Goal: Transaction & Acquisition: Purchase product/service

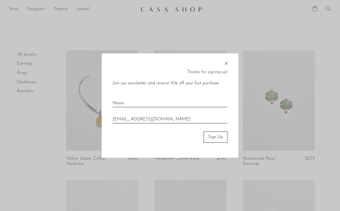
type input "whrcirshop@gmail.com"
type input "ct"
click at [217, 138] on button "Sign Up" at bounding box center [216, 137] width 24 height 11
click at [217, 136] on button "Sign Up" at bounding box center [216, 137] width 24 height 11
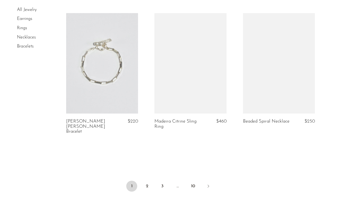
scroll to position [1506, 0]
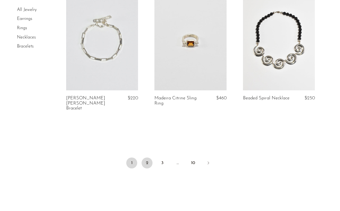
click at [147, 158] on link "2" at bounding box center [147, 163] width 11 height 11
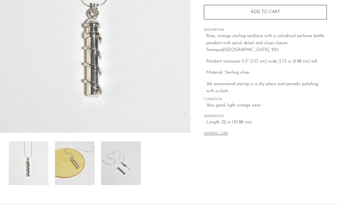
scroll to position [118, 0]
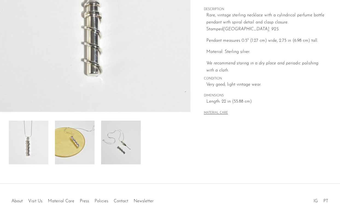
click at [75, 151] on img at bounding box center [75, 143] width 40 height 44
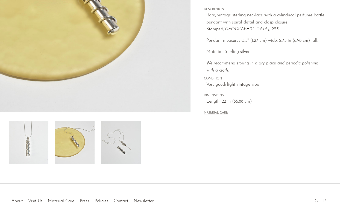
click at [114, 152] on img at bounding box center [121, 143] width 40 height 44
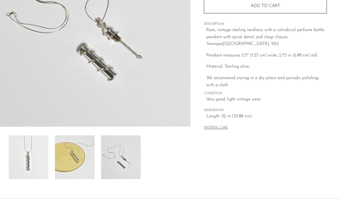
scroll to position [85, 0]
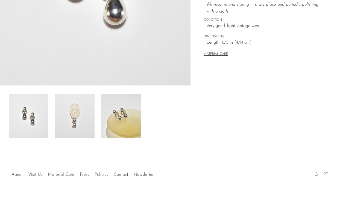
scroll to position [145, 0]
click at [136, 114] on img at bounding box center [121, 116] width 40 height 44
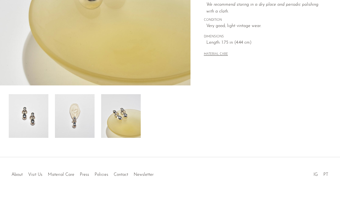
click at [68, 124] on img at bounding box center [75, 116] width 40 height 44
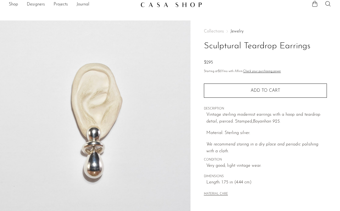
scroll to position [6, 0]
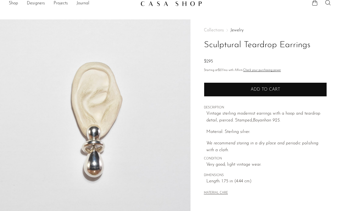
click at [268, 88] on span "Add to cart" at bounding box center [266, 90] width 30 height 4
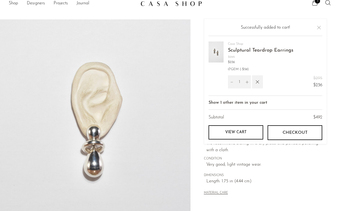
click at [319, 28] on button "Close" at bounding box center [319, 27] width 7 height 7
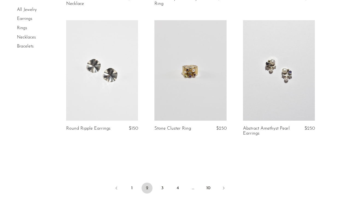
scroll to position [1492, 0]
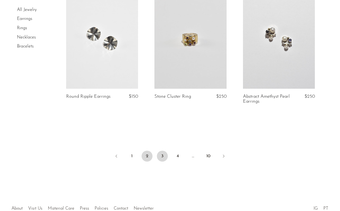
click at [163, 151] on link "3" at bounding box center [162, 156] width 11 height 11
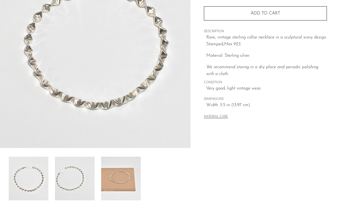
scroll to position [127, 0]
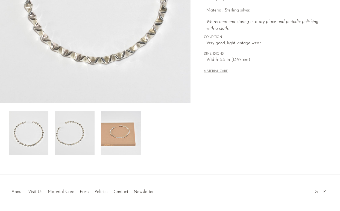
click at [126, 141] on img at bounding box center [121, 134] width 40 height 44
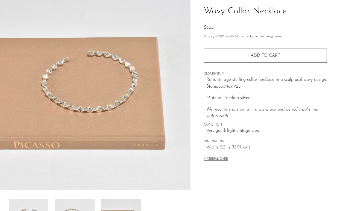
scroll to position [31, 0]
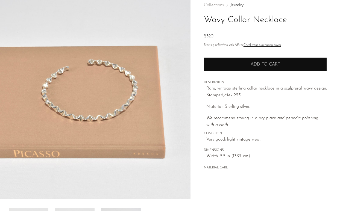
click at [263, 65] on span "Add to cart" at bounding box center [266, 64] width 30 height 4
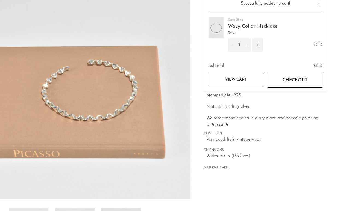
click at [249, 80] on link "View cart" at bounding box center [236, 80] width 55 height 14
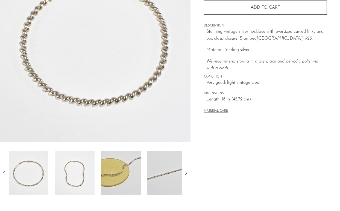
scroll to position [91, 0]
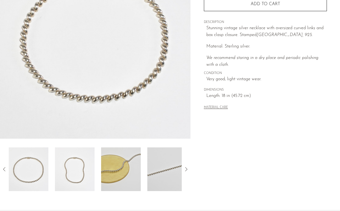
click at [117, 178] on img at bounding box center [121, 170] width 40 height 44
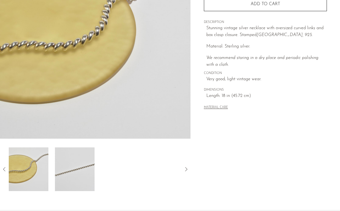
click at [83, 168] on img at bounding box center [75, 170] width 40 height 44
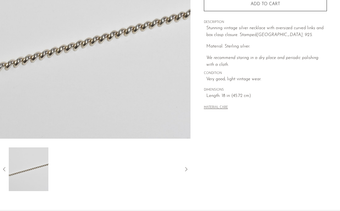
click at [3, 170] on icon at bounding box center [4, 169] width 7 height 7
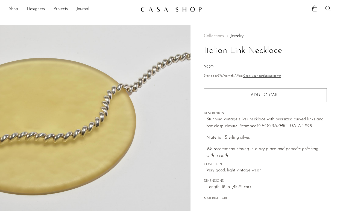
scroll to position [0, 0]
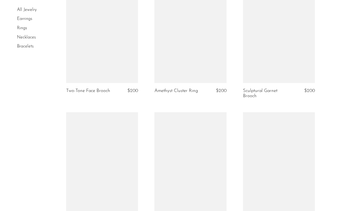
scroll to position [1436, 0]
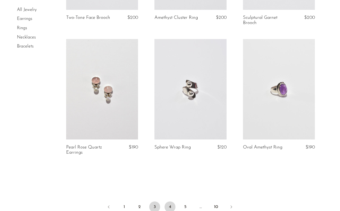
click at [171, 206] on link "4" at bounding box center [170, 207] width 11 height 11
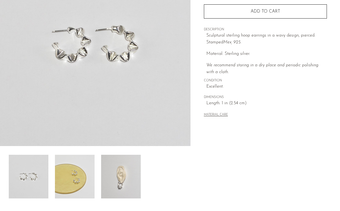
scroll to position [145, 0]
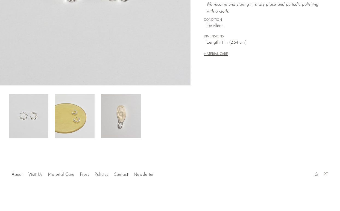
click at [112, 121] on img at bounding box center [121, 116] width 40 height 44
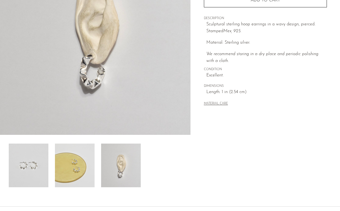
scroll to position [73, 0]
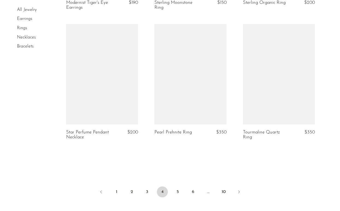
scroll to position [1496, 0]
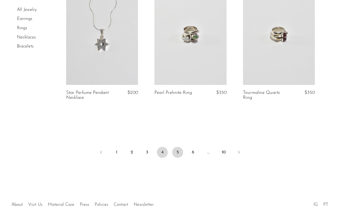
click at [180, 149] on link "5" at bounding box center [177, 152] width 11 height 11
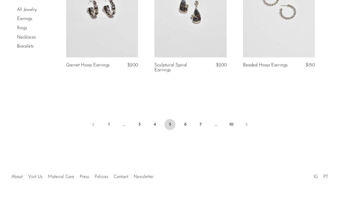
scroll to position [1508, 0]
click at [186, 120] on link "6" at bounding box center [185, 125] width 11 height 11
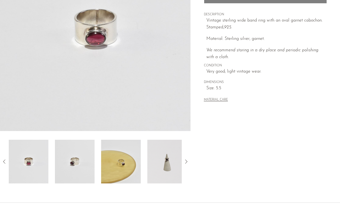
scroll to position [145, 0]
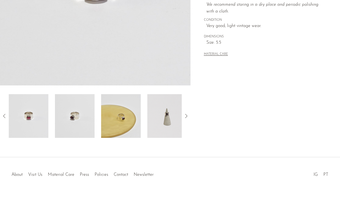
click at [165, 121] on img at bounding box center [167, 116] width 40 height 44
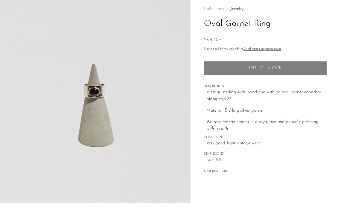
scroll to position [0, 0]
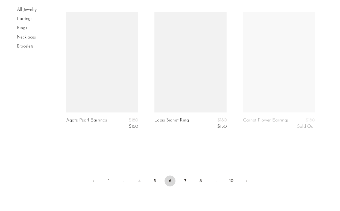
scroll to position [1478, 0]
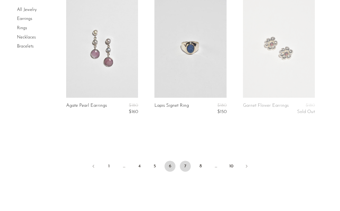
click at [185, 165] on link "7" at bounding box center [185, 166] width 11 height 11
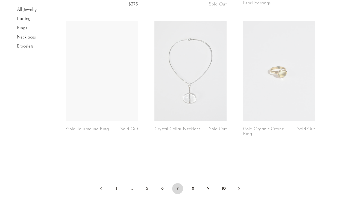
scroll to position [1511, 0]
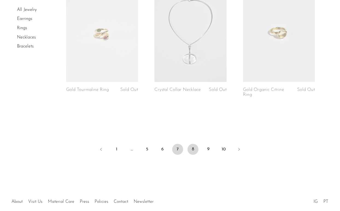
click at [193, 144] on link "8" at bounding box center [193, 149] width 11 height 11
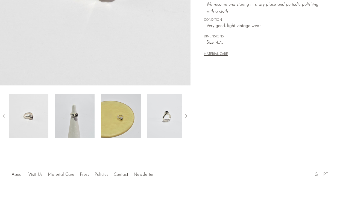
scroll to position [145, 0]
click at [77, 109] on img at bounding box center [75, 116] width 40 height 44
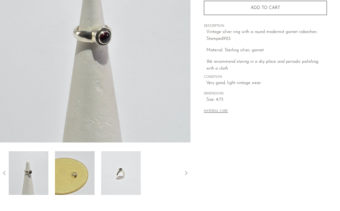
scroll to position [57, 0]
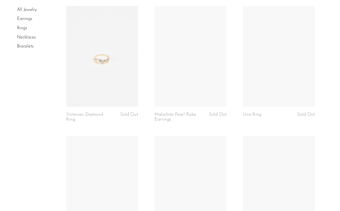
scroll to position [776, 0]
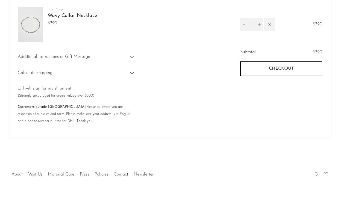
scroll to position [59, 0]
click at [129, 70] on icon at bounding box center [132, 73] width 7 height 7
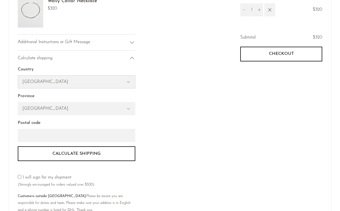
select select "[GEOGRAPHIC_DATA]"
click at [86, 107] on select "Alabama Alaska American Samoa Arizona Arkansas Armed Forces Americas Armed Forc…" at bounding box center [76, 109] width 117 height 13
select select "Pennsylvania"
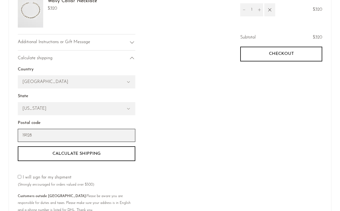
type input "19128"
click at [199, 123] on div "Subtotal $320 Checkout One or more of the items in your cart is a recurring or …" at bounding box center [246, 126] width 152 height 184
click at [83, 157] on button "Calculate shipping" at bounding box center [77, 154] width 118 height 15
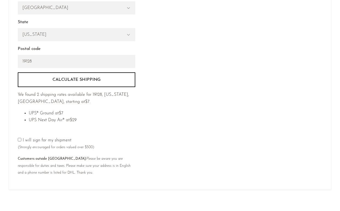
scroll to position [72, 0]
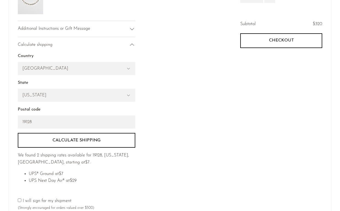
click at [269, 40] on button "Checkout" at bounding box center [281, 40] width 82 height 15
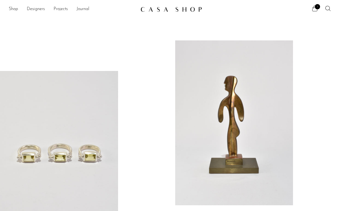
click at [314, 10] on icon at bounding box center [315, 8] width 7 height 7
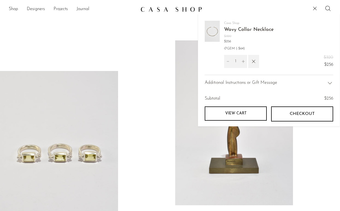
click at [204, 36] on div "Casa Shop Wavy Collar Necklace $320 $256 GEM (- $64 ) 1 $320 $256" at bounding box center [271, 70] width 142 height 99
click at [232, 30] on link "Wavy Collar Necklace" at bounding box center [249, 29] width 50 height 5
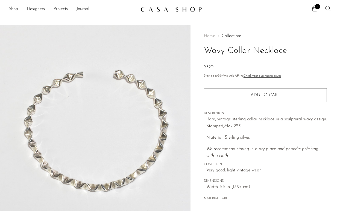
click at [315, 8] on span "1" at bounding box center [317, 6] width 5 height 5
